Goal: Find specific page/section

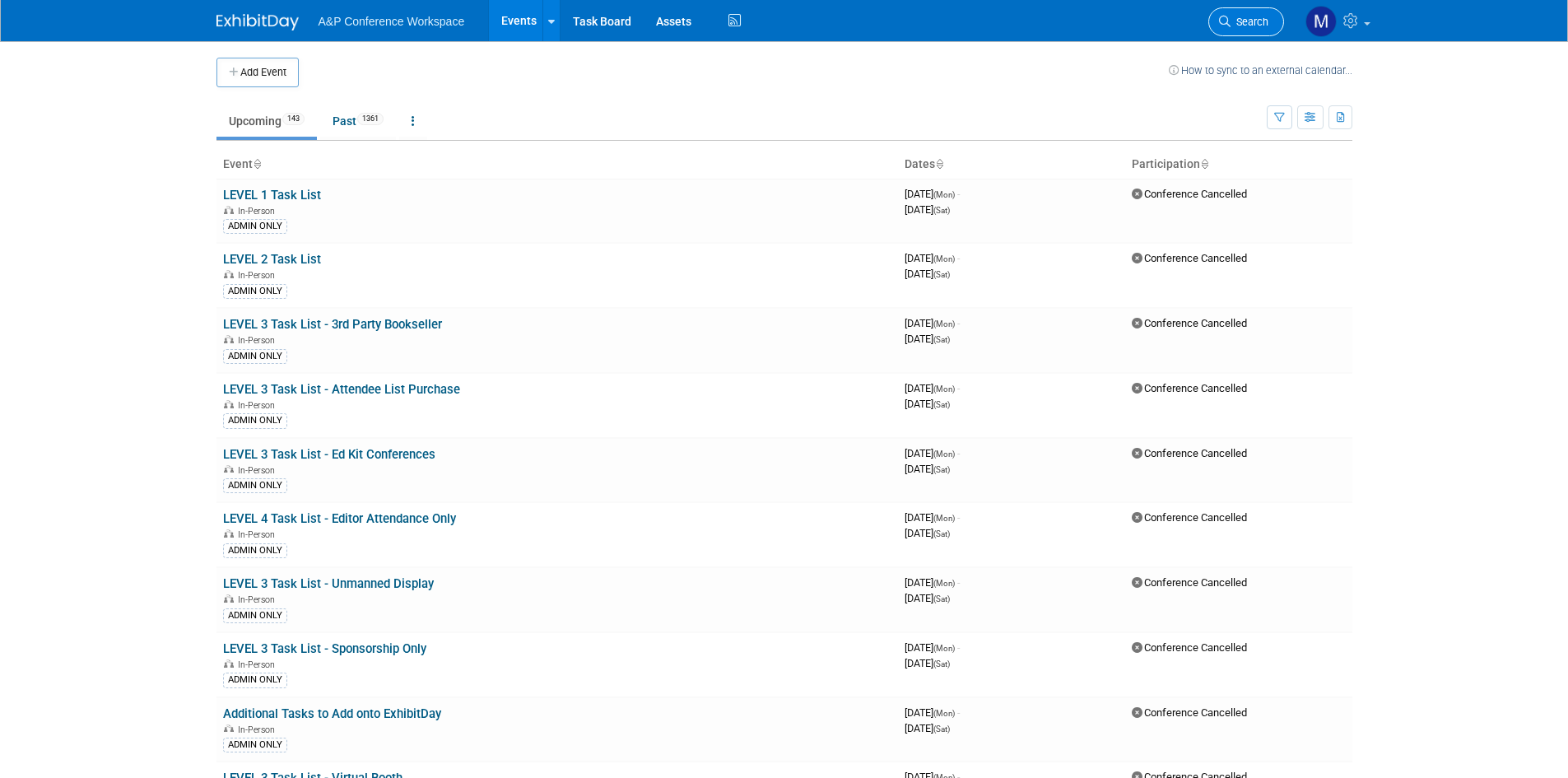
click at [1253, 31] on link "Search" at bounding box center [1246, 22] width 75 height 29
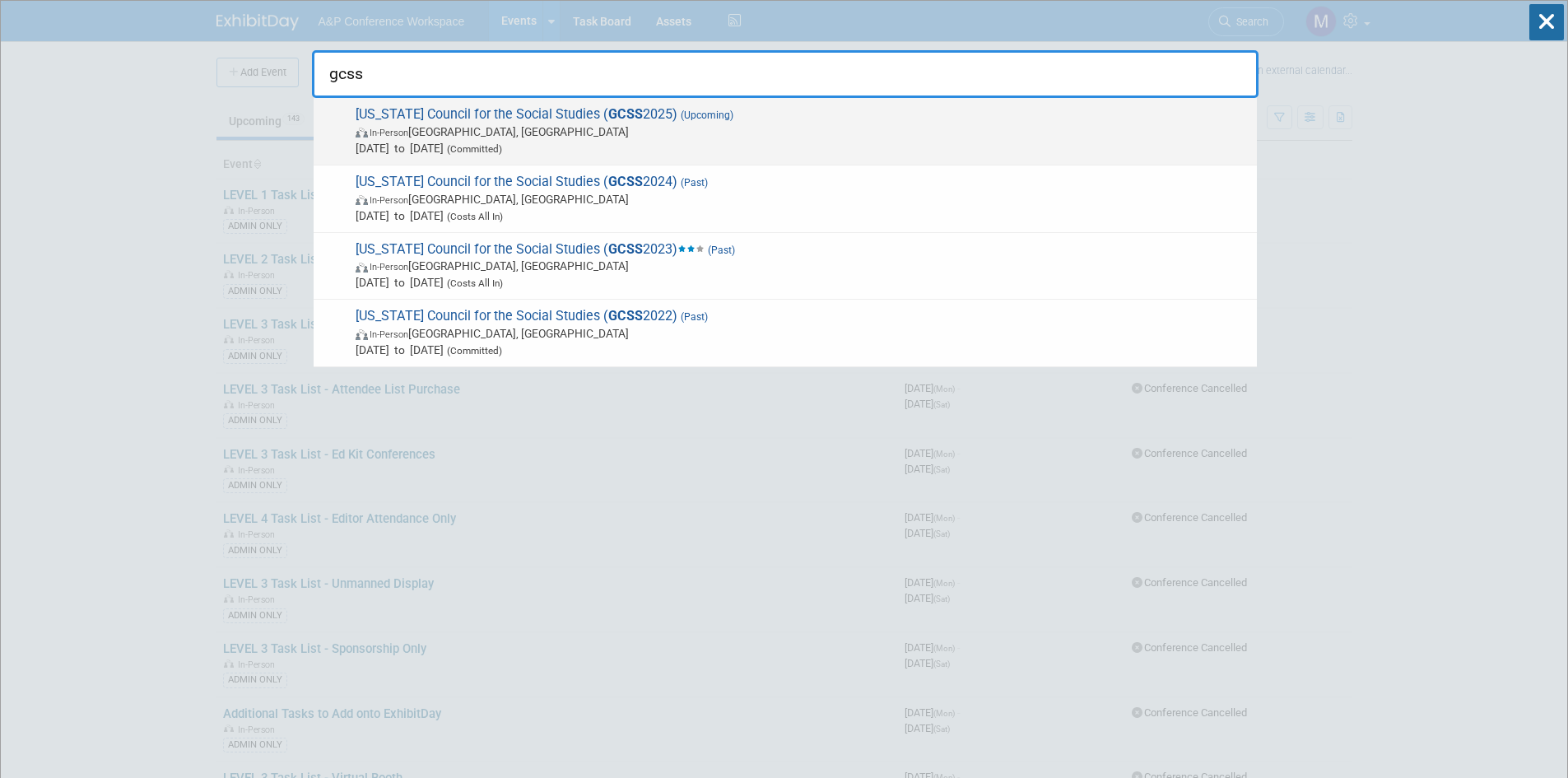
type input "gcss"
click at [506, 113] on span "[US_STATE] Council for the Social Studies ( GCSS 2025) (Upcoming) In-Person [GE…" at bounding box center [800, 131] width 898 height 51
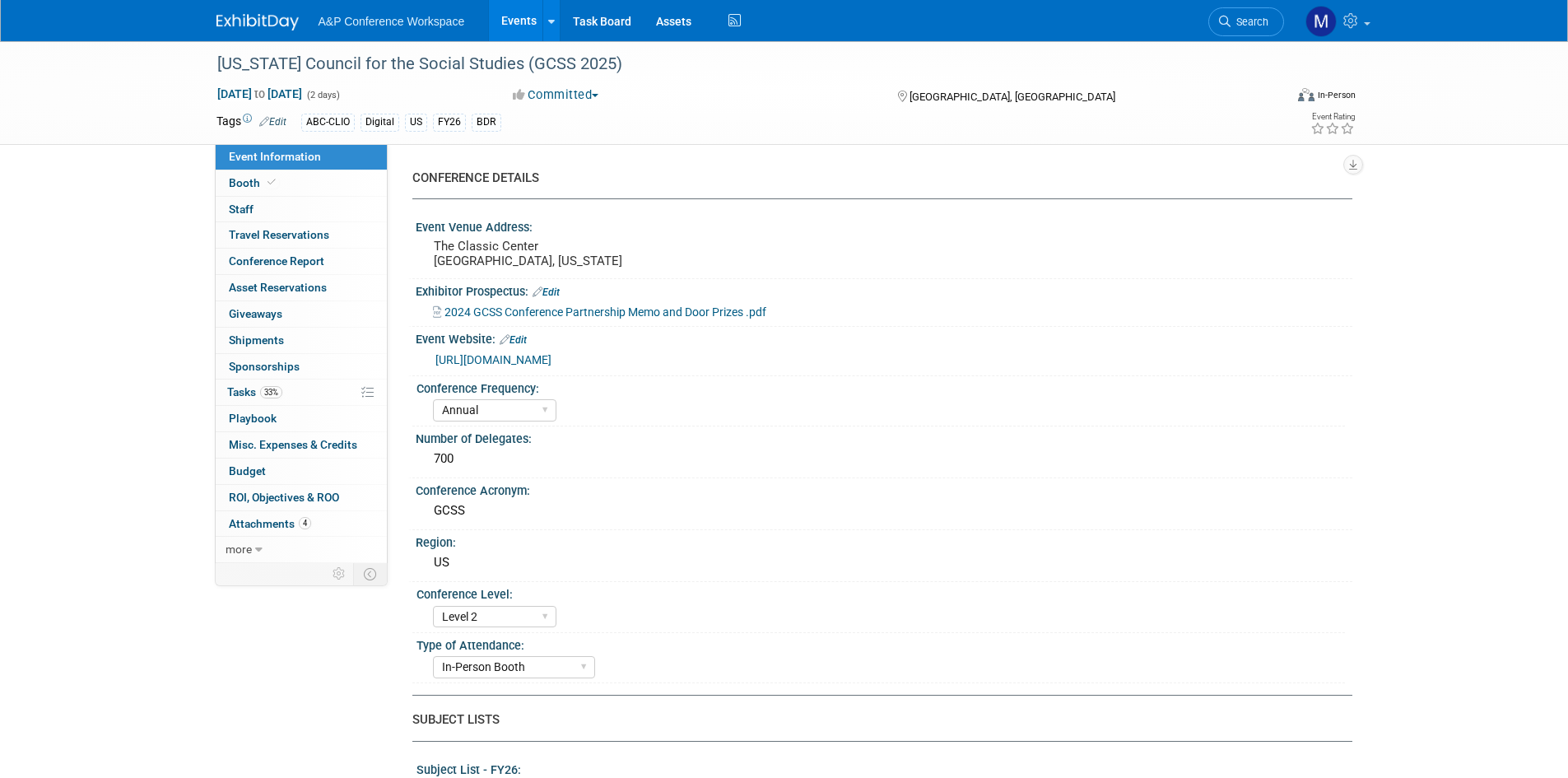
select select "Annual"
select select "Level 2"
select select "In-Person Booth"
select select "Schools"
select select "Bloomsbury Digital Resources"
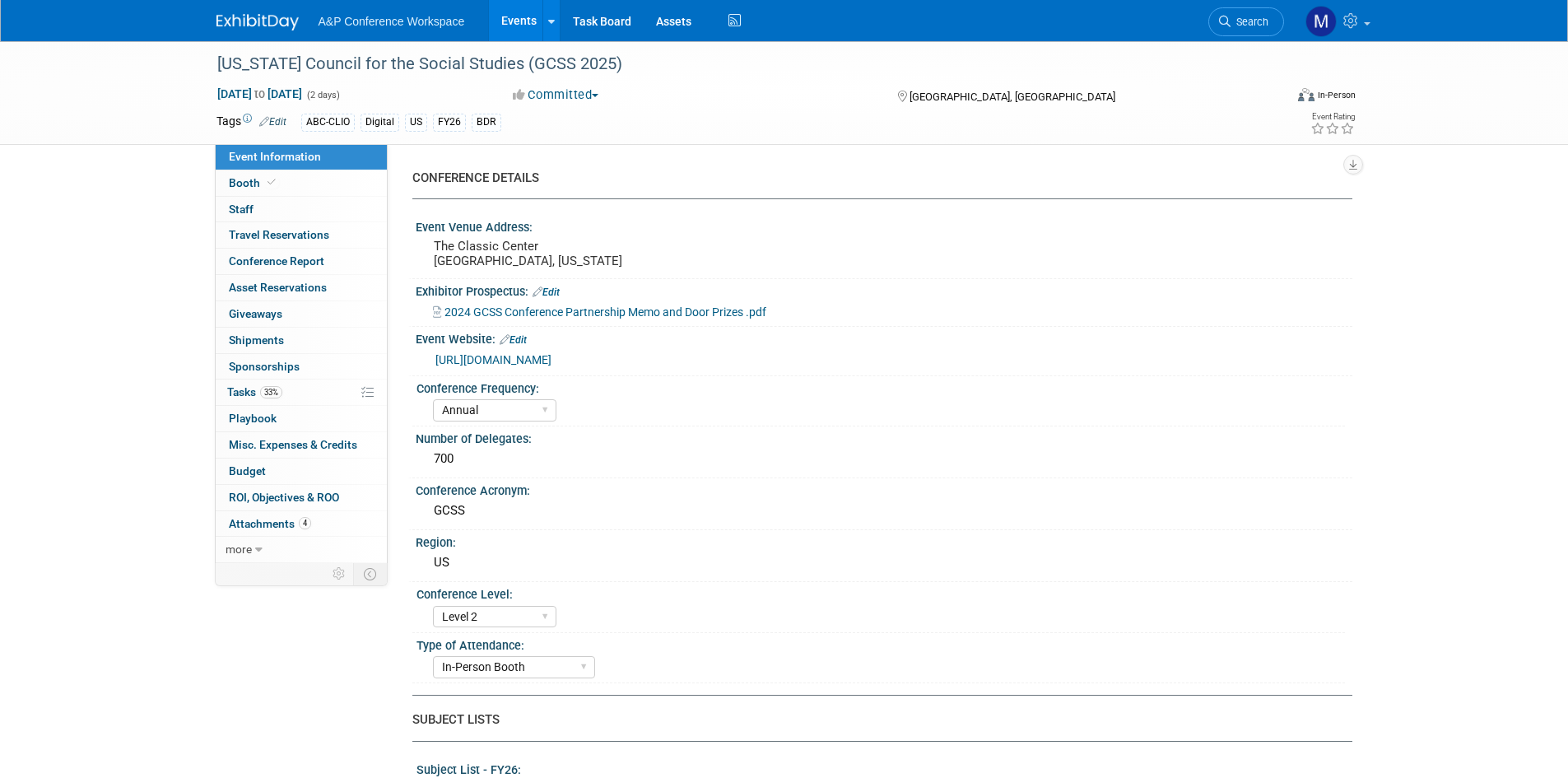
select select "Amanda Oney"
select select "Mark Strong"
select select "Rosalie Love"
select select "BDR Product Awareness and Trial Generation​"
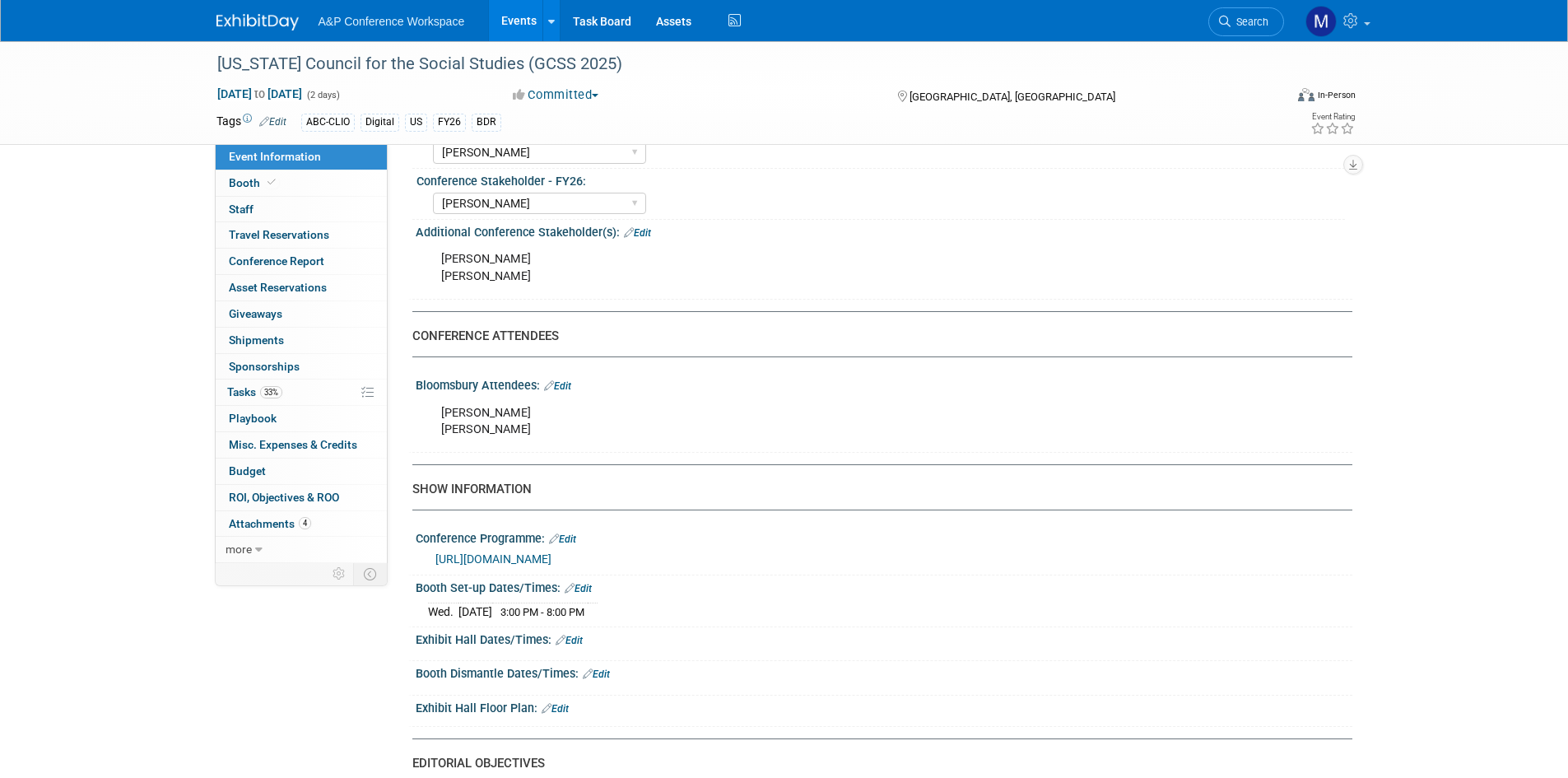
scroll to position [989, 0]
